Goal: Task Accomplishment & Management: Manage account settings

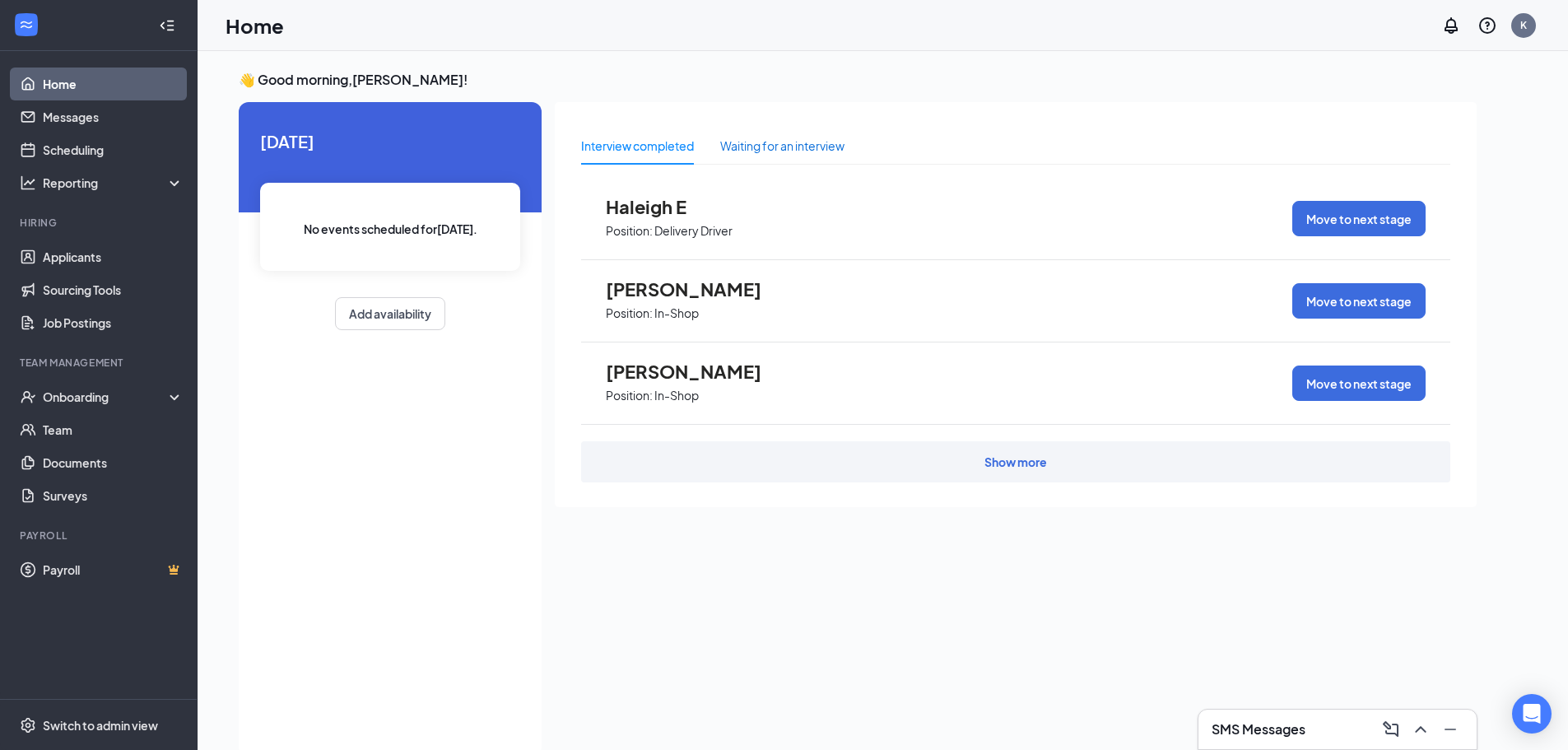
click at [790, 145] on div "Waiting for an interview" at bounding box center [782, 145] width 124 height 19
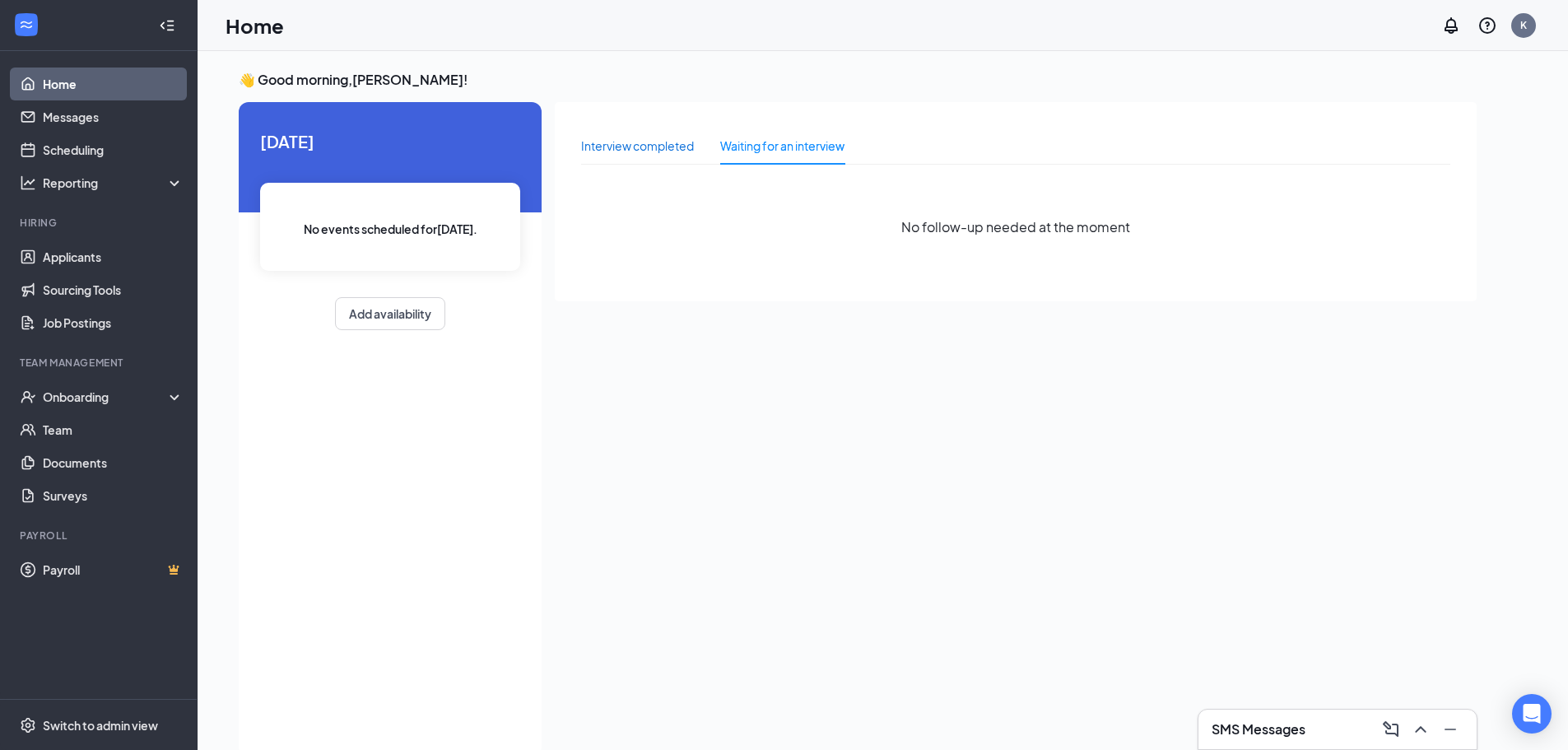
click at [667, 152] on div "Interview completed" at bounding box center [637, 145] width 113 height 19
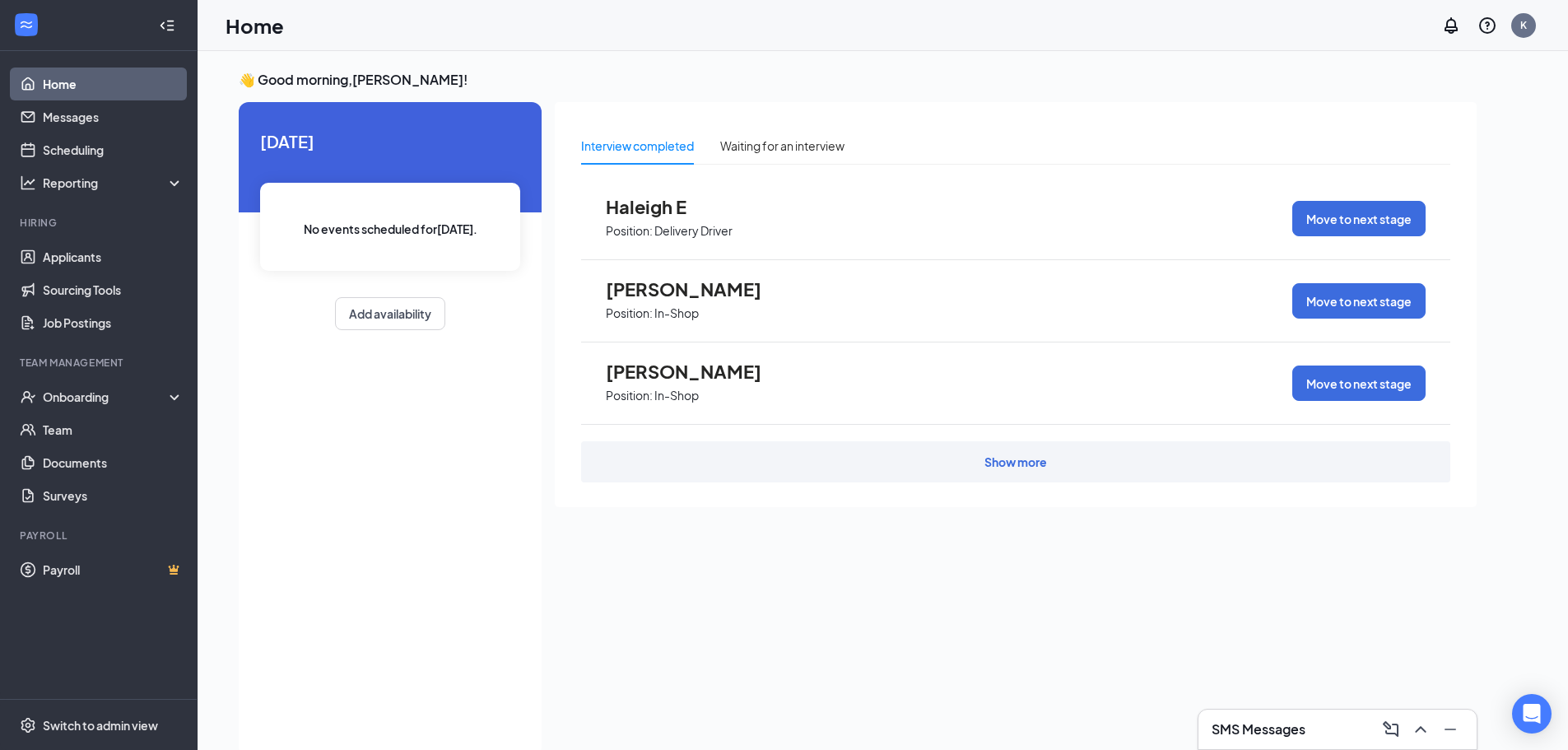
click at [1000, 466] on div "Show more" at bounding box center [1015, 462] width 63 height 17
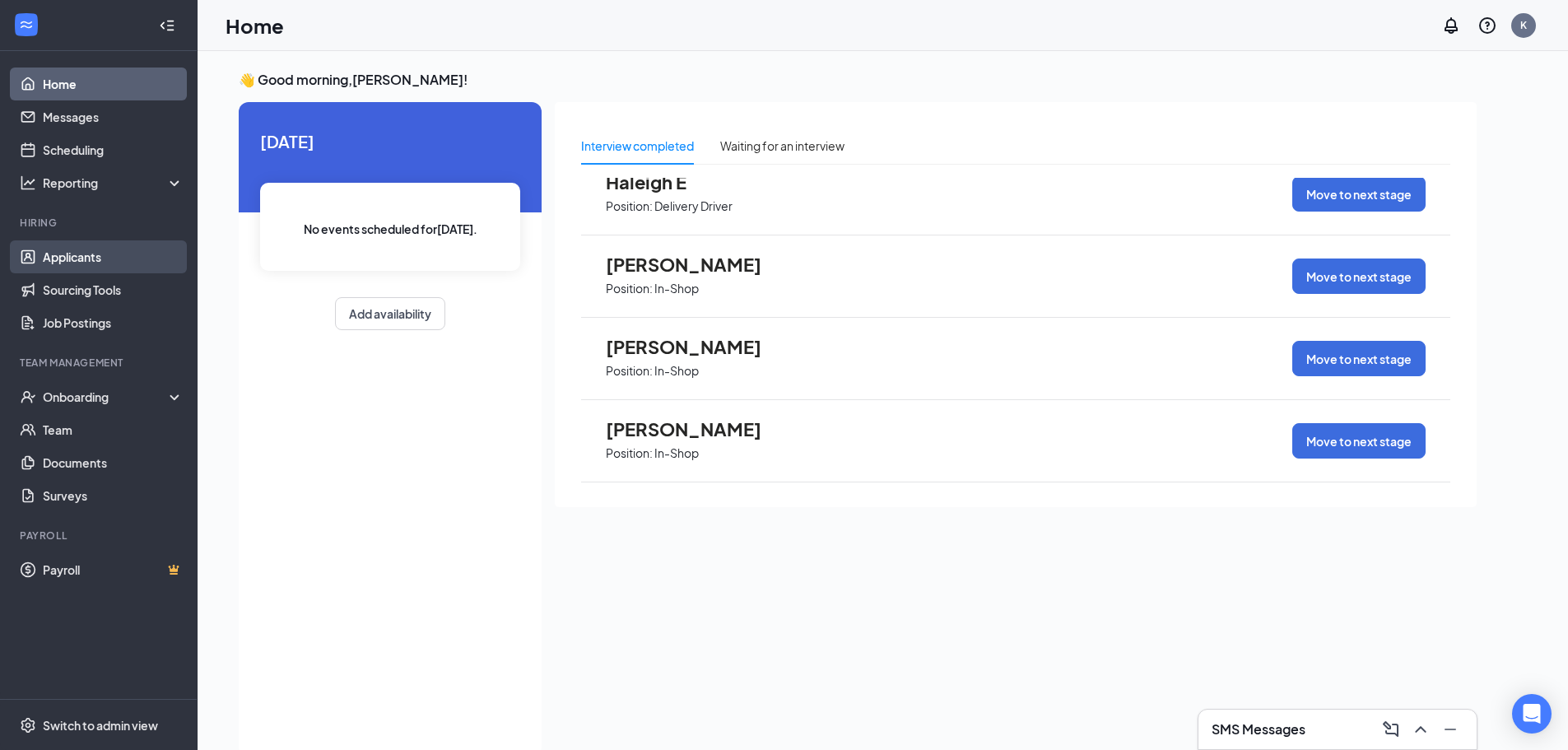
click at [78, 256] on link "Applicants" at bounding box center [114, 256] width 141 height 33
click at [149, 264] on link "Applicants" at bounding box center [114, 256] width 141 height 33
click at [61, 255] on link "Applicants" at bounding box center [114, 256] width 141 height 33
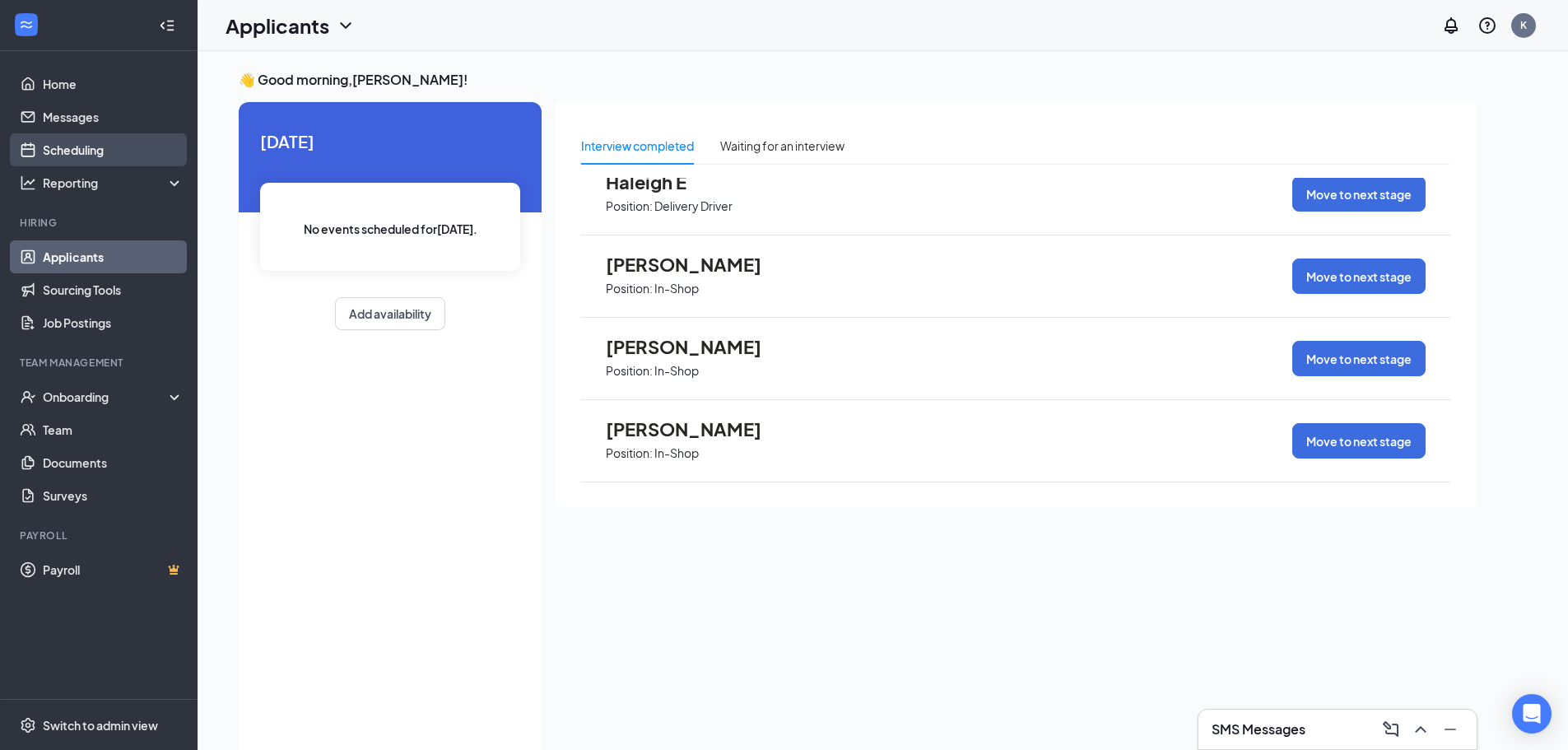
click at [93, 145] on link "Scheduling" at bounding box center [114, 149] width 141 height 33
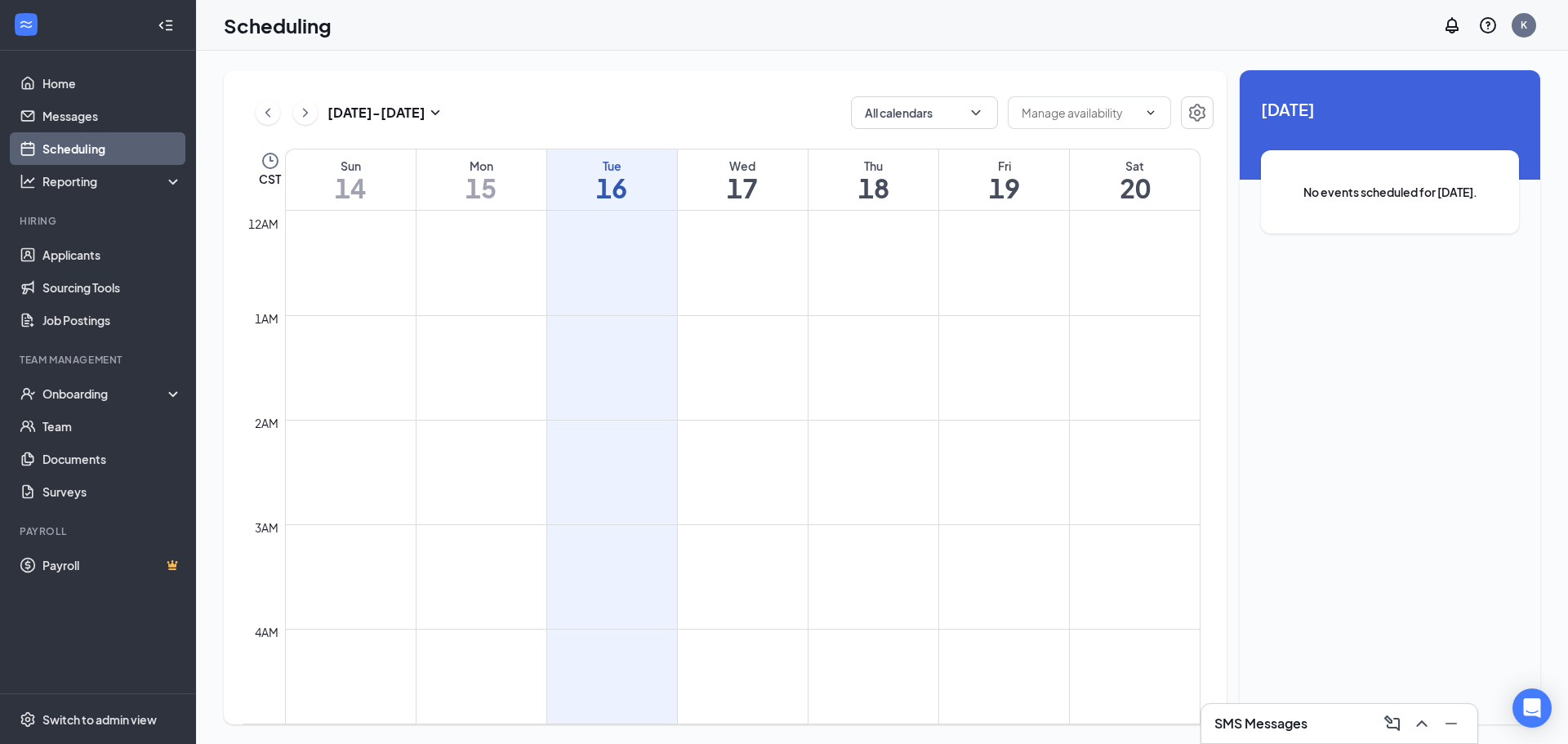
scroll to position [803, 0]
click at [94, 251] on link "Applicants" at bounding box center [113, 254] width 140 height 32
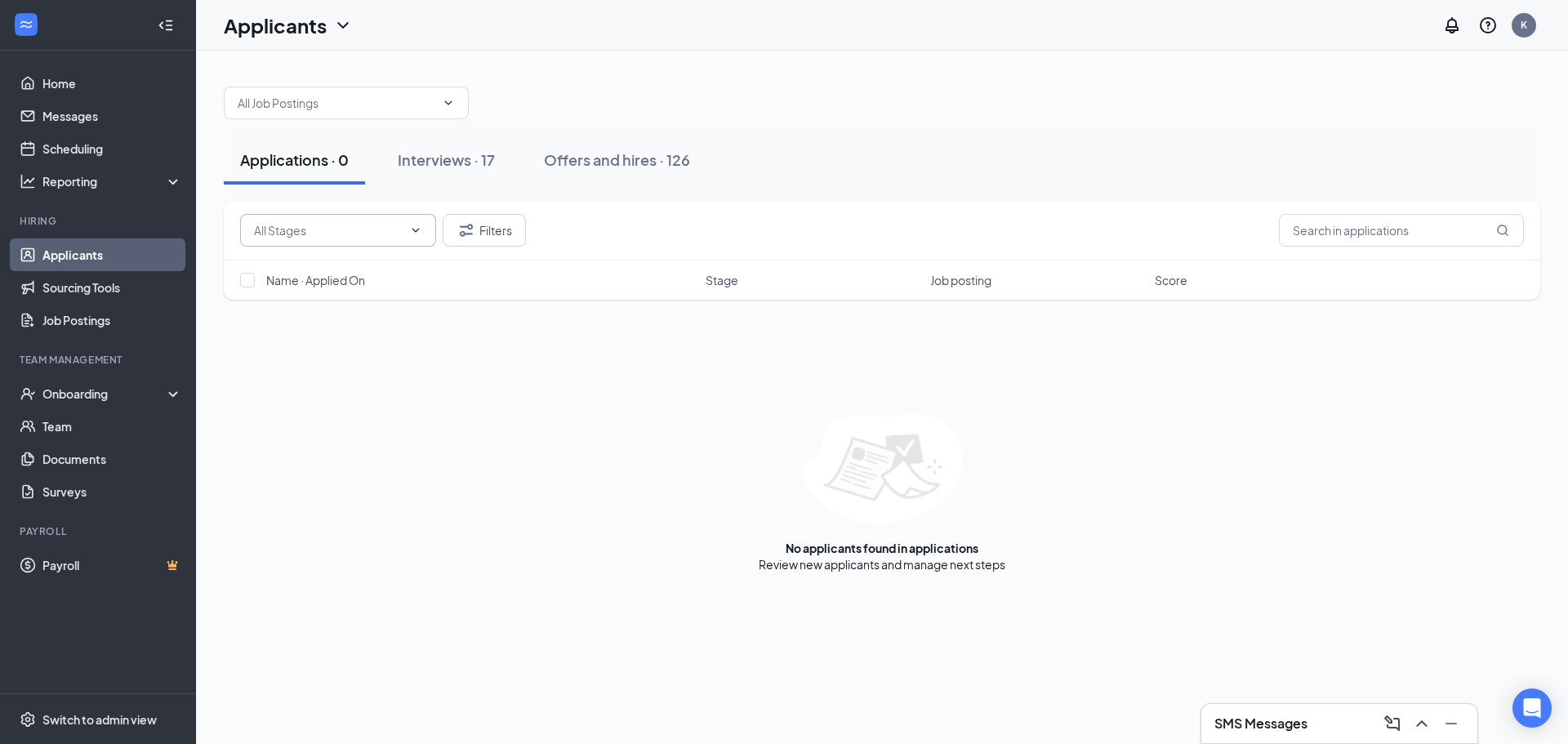
click at [353, 228] on input "text" at bounding box center [328, 230] width 149 height 18
click at [819, 108] on div at bounding box center [882, 94] width 1317 height 49
click at [1318, 233] on input "text" at bounding box center [1402, 230] width 245 height 32
type input "terrancia"
click at [933, 563] on link "Interviews" at bounding box center [933, 564] width 56 height 15
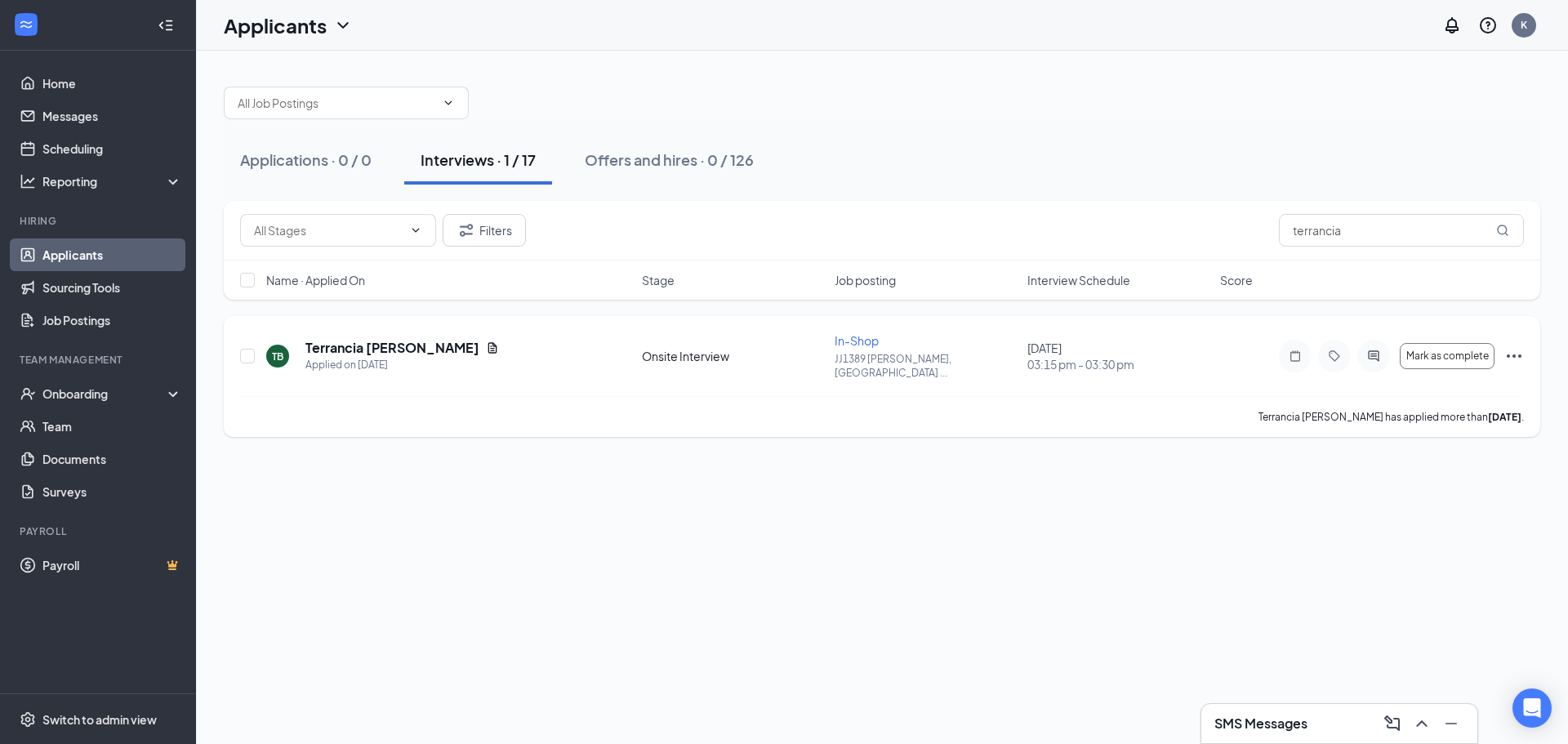
click at [504, 343] on div "TB Terrancia Blackshire Applied on Sep 13" at bounding box center [449, 356] width 366 height 34
click at [1510, 349] on icon "Ellipses" at bounding box center [1514, 356] width 19 height 19
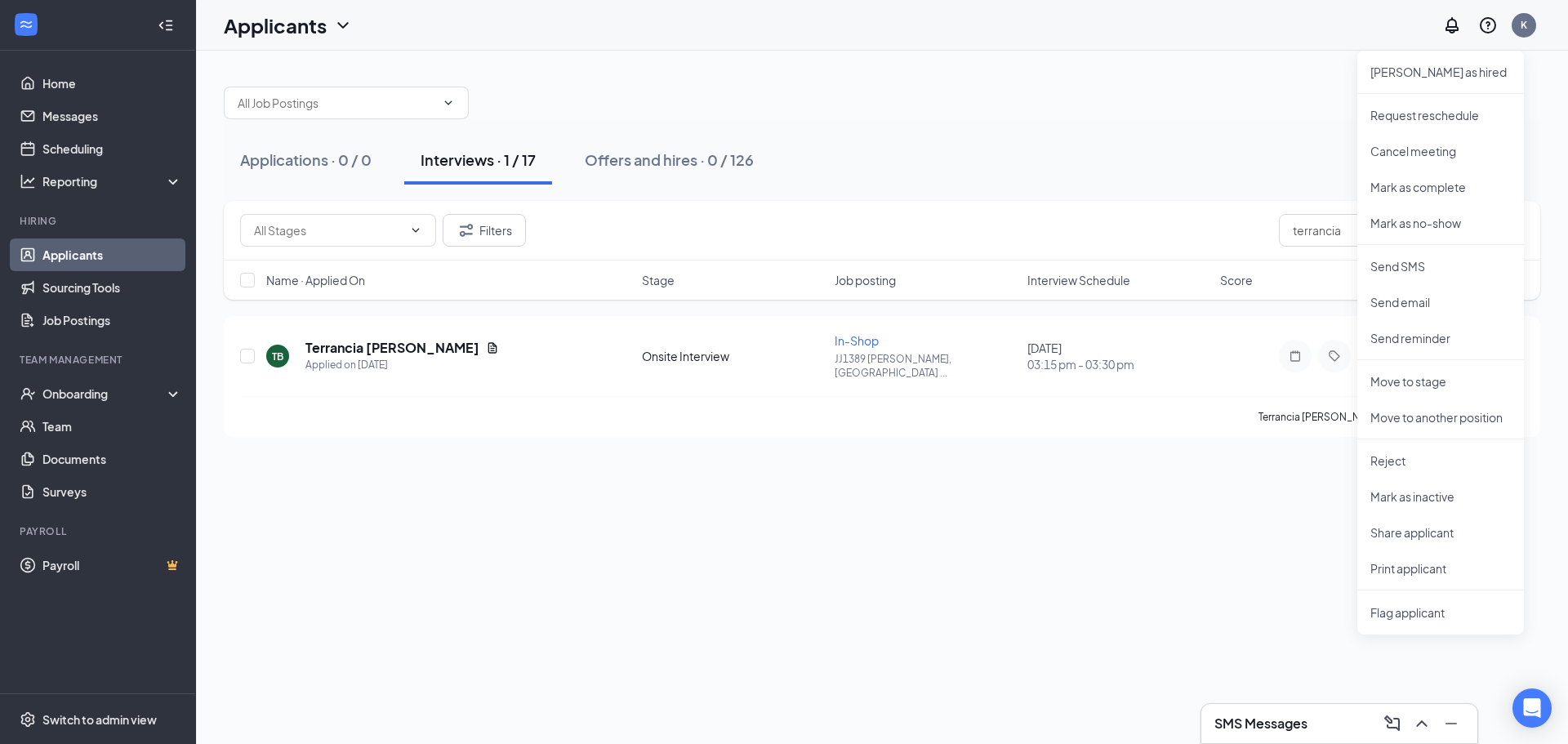
click at [1301, 575] on div "Applications · 0 / 0 Interviews · 1 / 17 Offers and hires · 0 / 126 Filters ter…" at bounding box center [882, 397] width 1372 height 693
